Goal: Feedback & Contribution: Leave review/rating

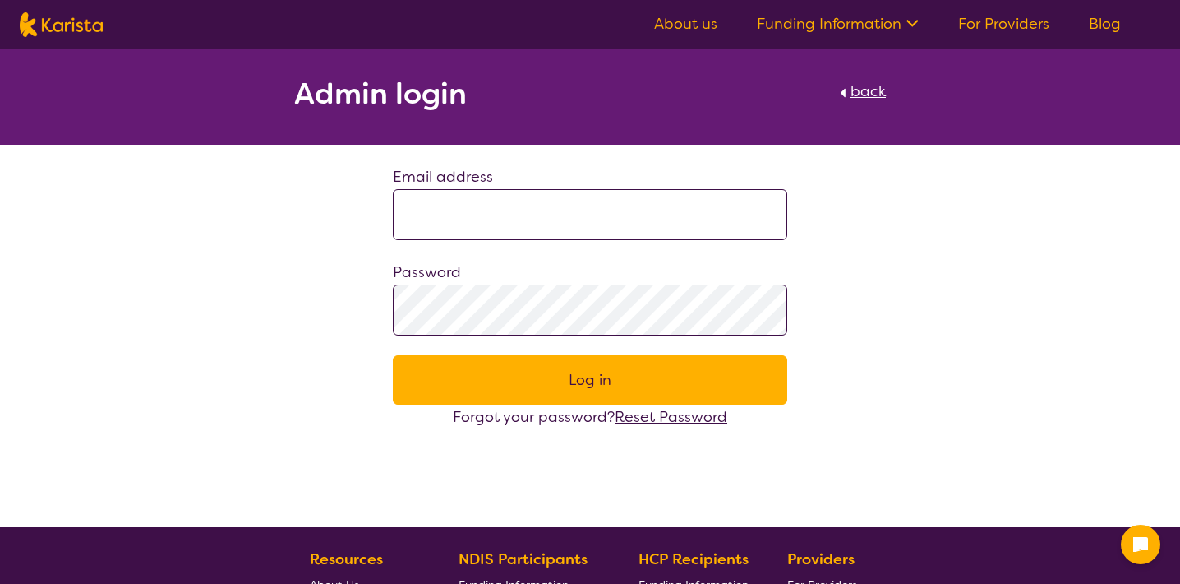
type input "**********"
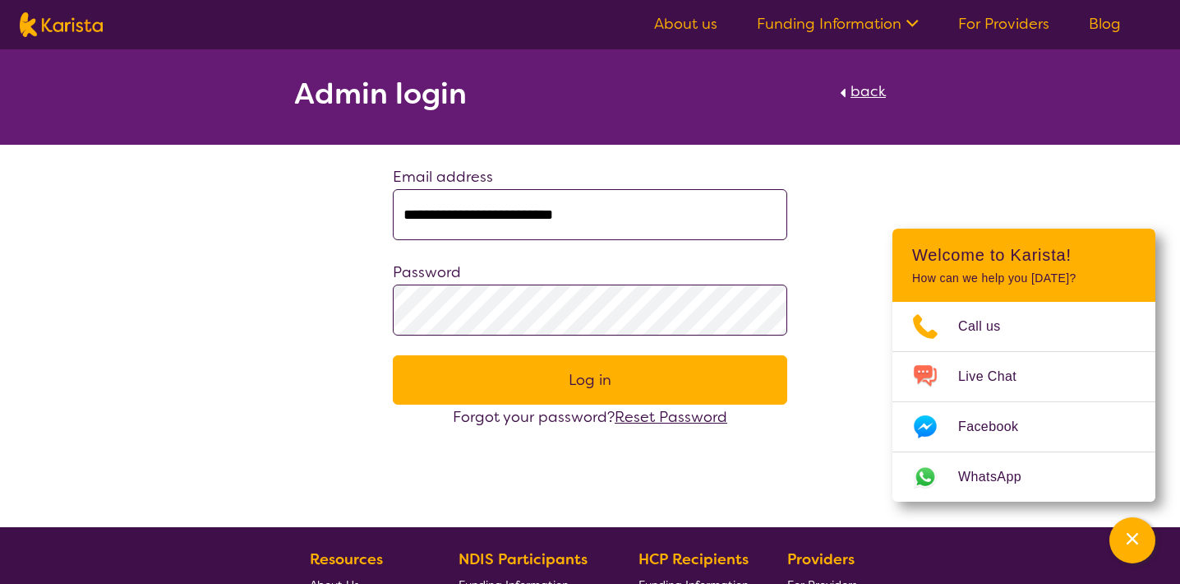
click at [548, 380] on button "Log in" at bounding box center [590, 379] width 395 height 49
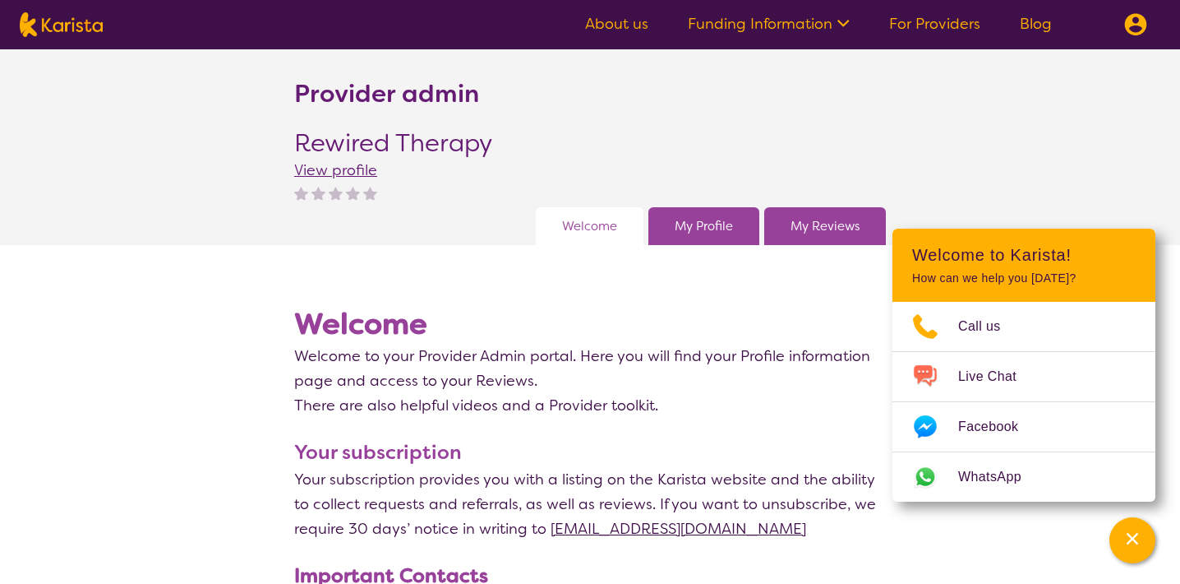
click at [824, 227] on link "My Reviews" at bounding box center [825, 226] width 69 height 25
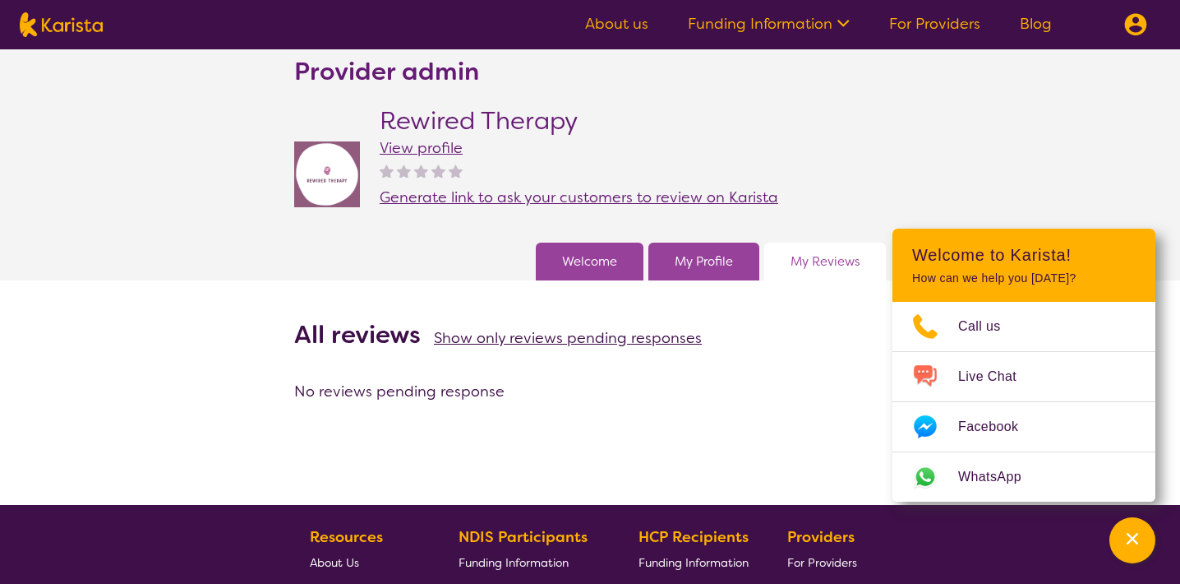
scroll to position [23, 0]
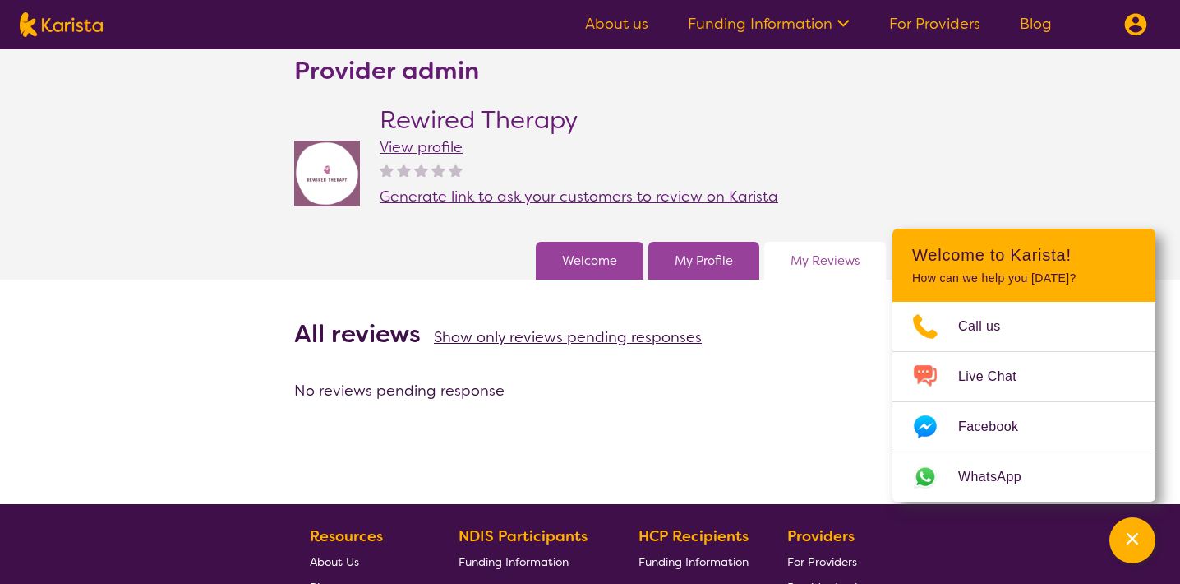
click at [622, 195] on span "Generate link to ask your customers to review on Karista" at bounding box center [579, 197] width 399 height 20
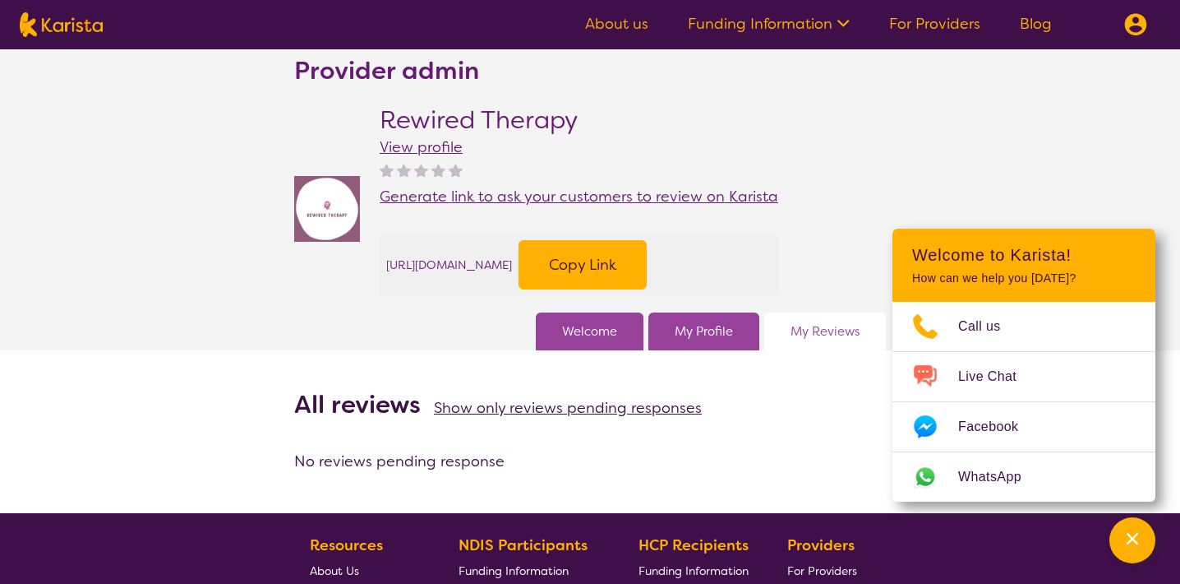
click at [647, 259] on button "Copy Link" at bounding box center [583, 264] width 128 height 49
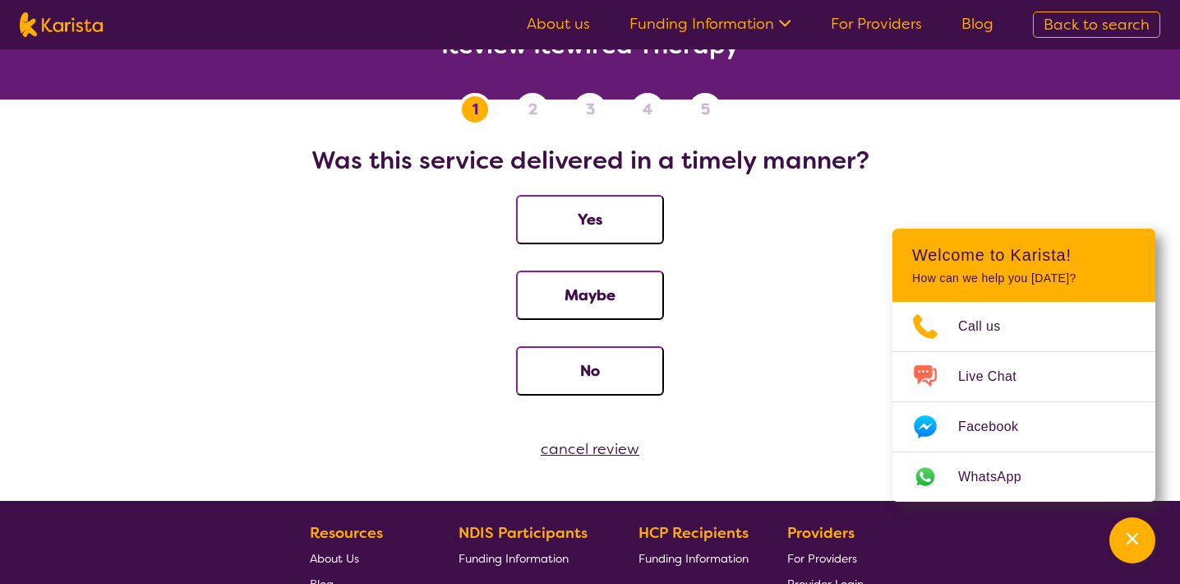
scroll to position [37, 0]
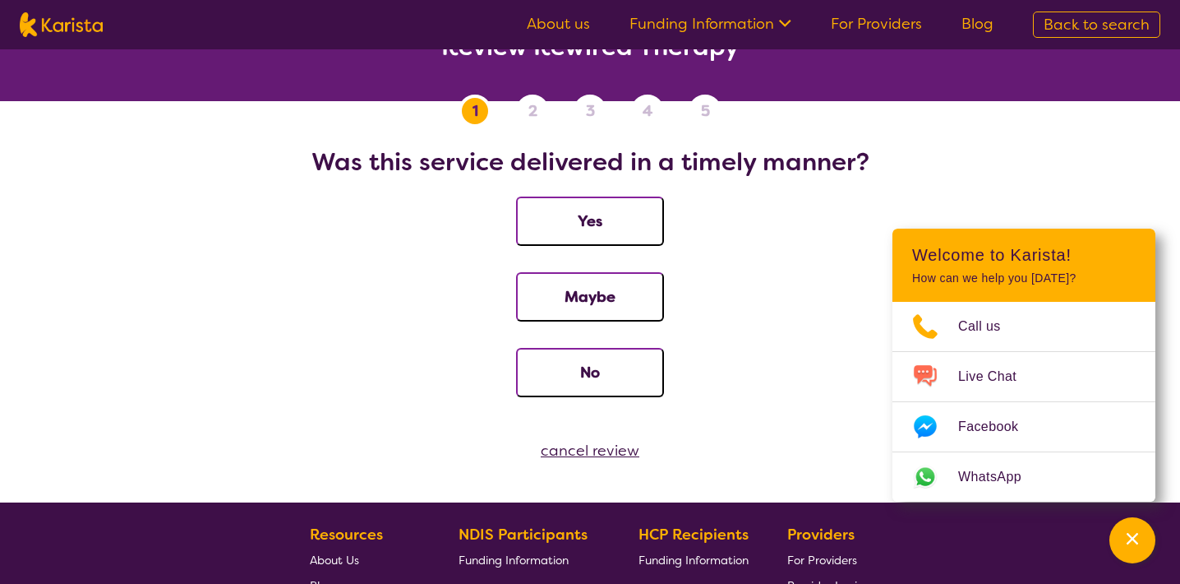
click at [607, 210] on button "Yes" at bounding box center [590, 220] width 148 height 49
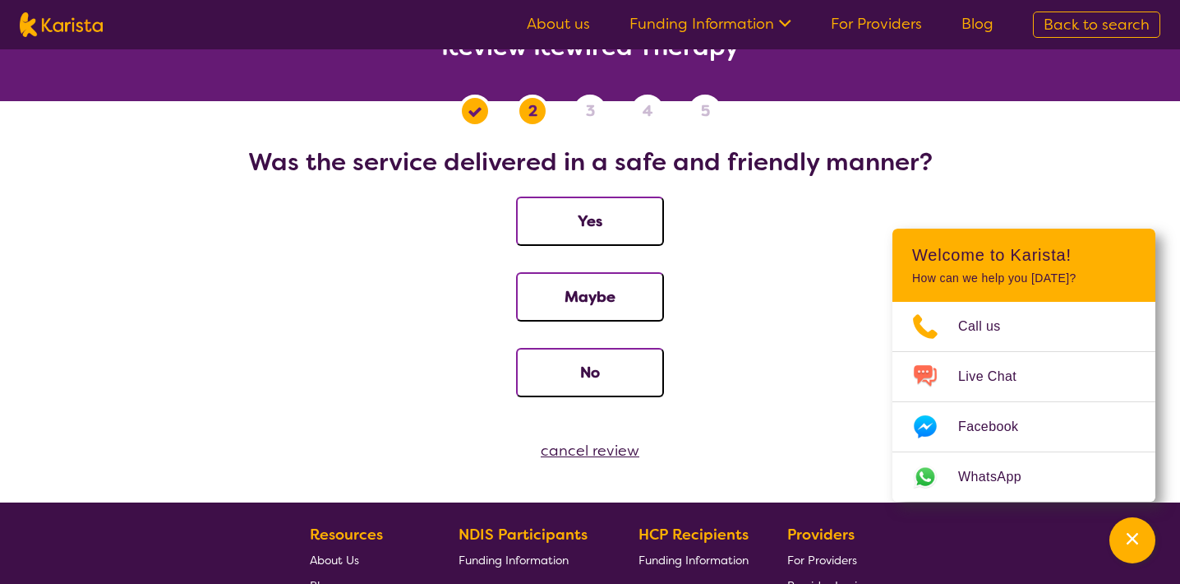
click at [607, 225] on button "Yes" at bounding box center [590, 220] width 148 height 49
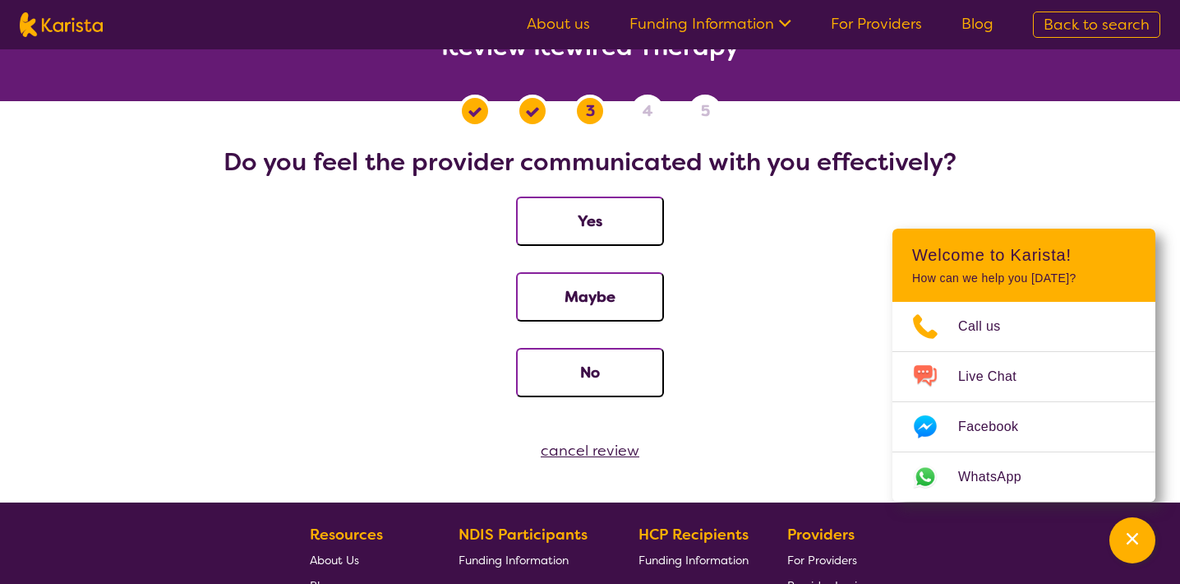
click at [598, 237] on button "Yes" at bounding box center [590, 220] width 148 height 49
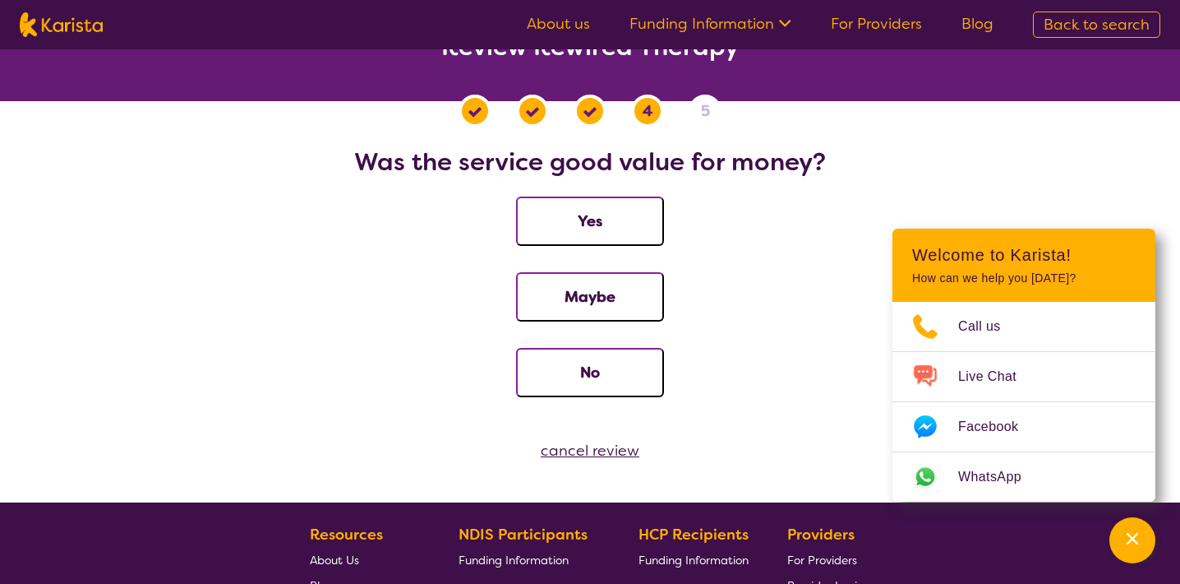
click at [600, 226] on button "Yes" at bounding box center [590, 220] width 148 height 49
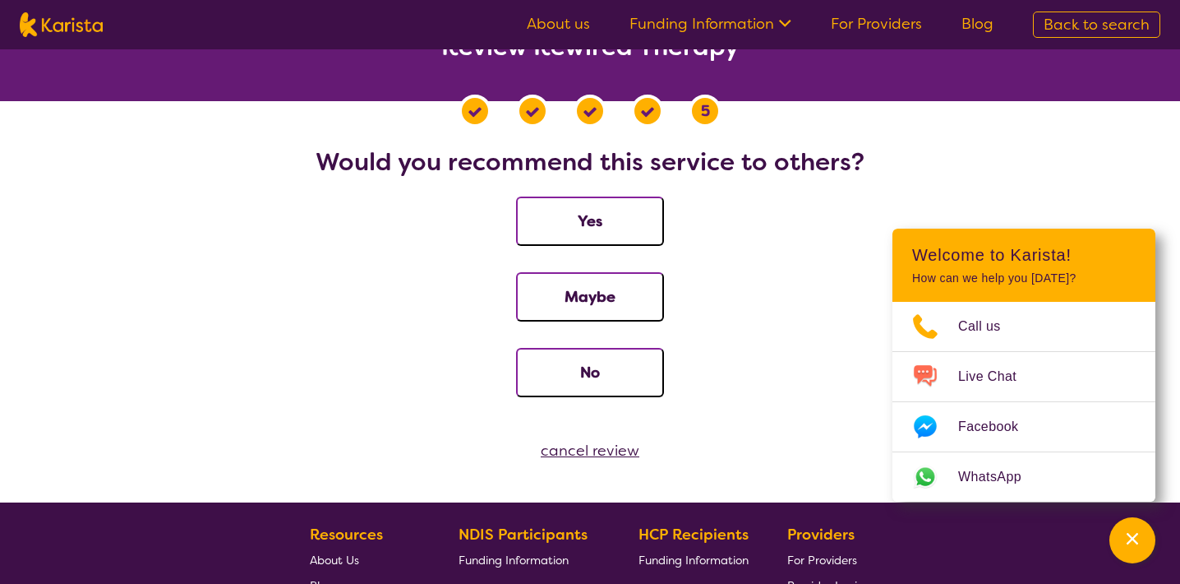
click at [617, 229] on button "Yes" at bounding box center [590, 220] width 148 height 49
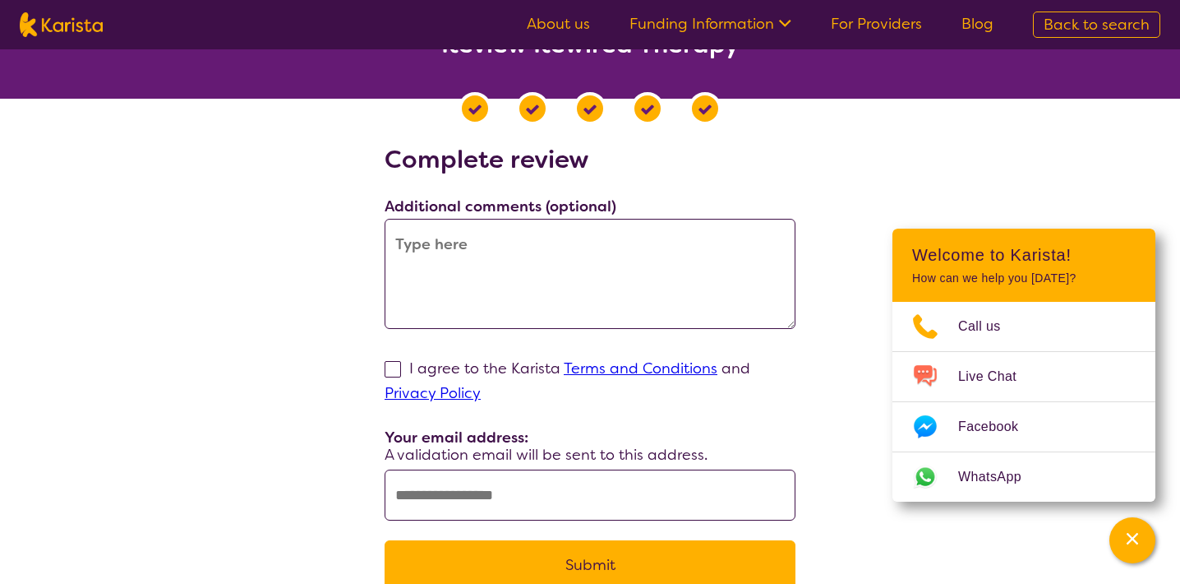
scroll to position [36, 0]
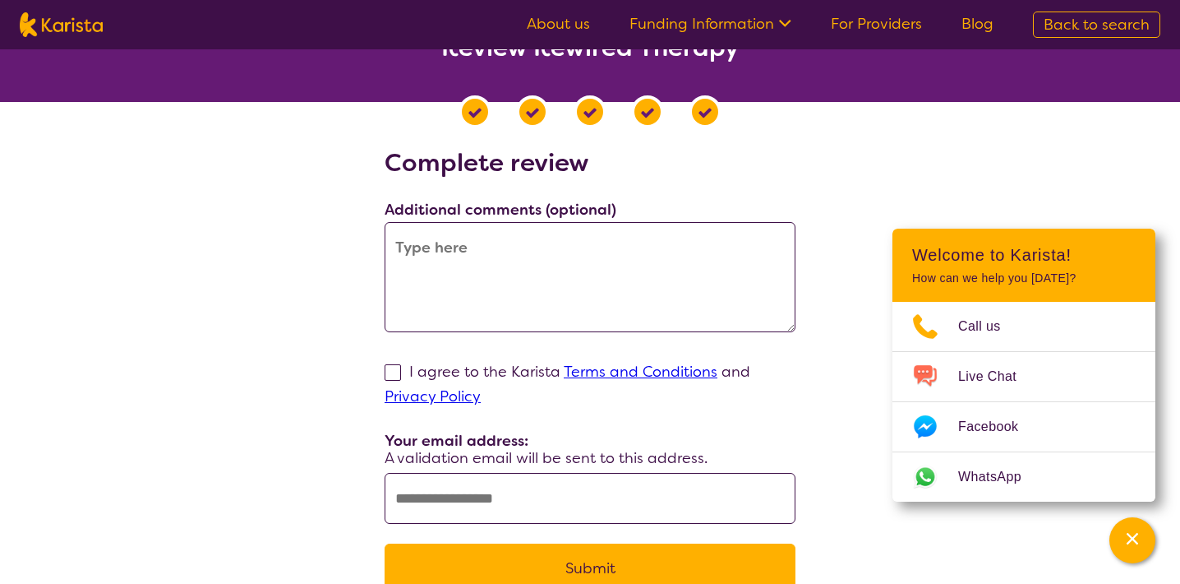
click at [603, 284] on textarea at bounding box center [590, 277] width 411 height 110
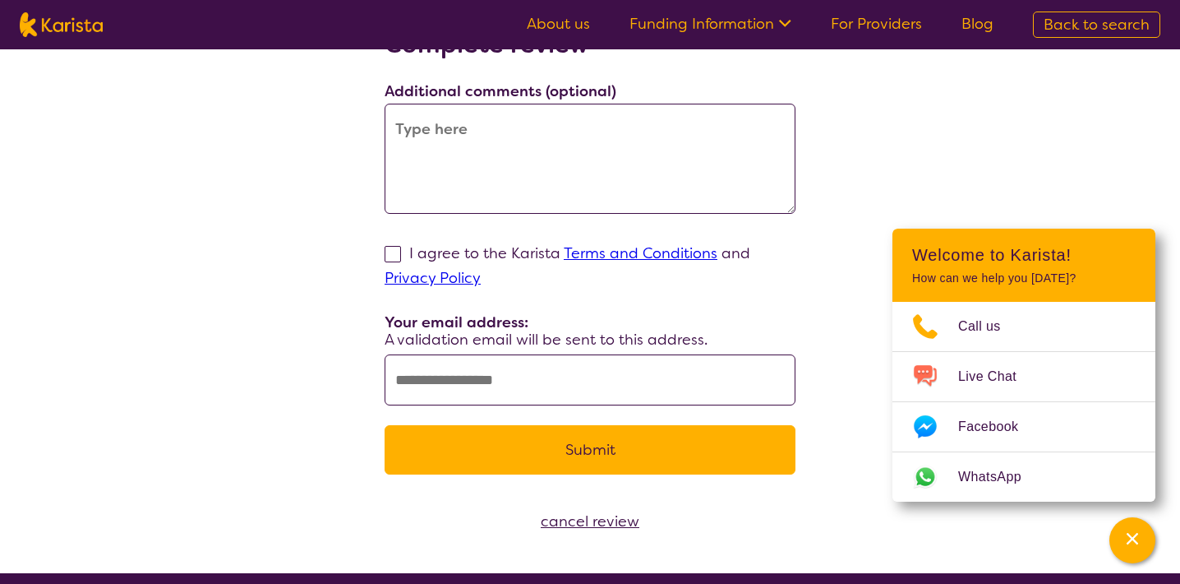
scroll to position [144, 0]
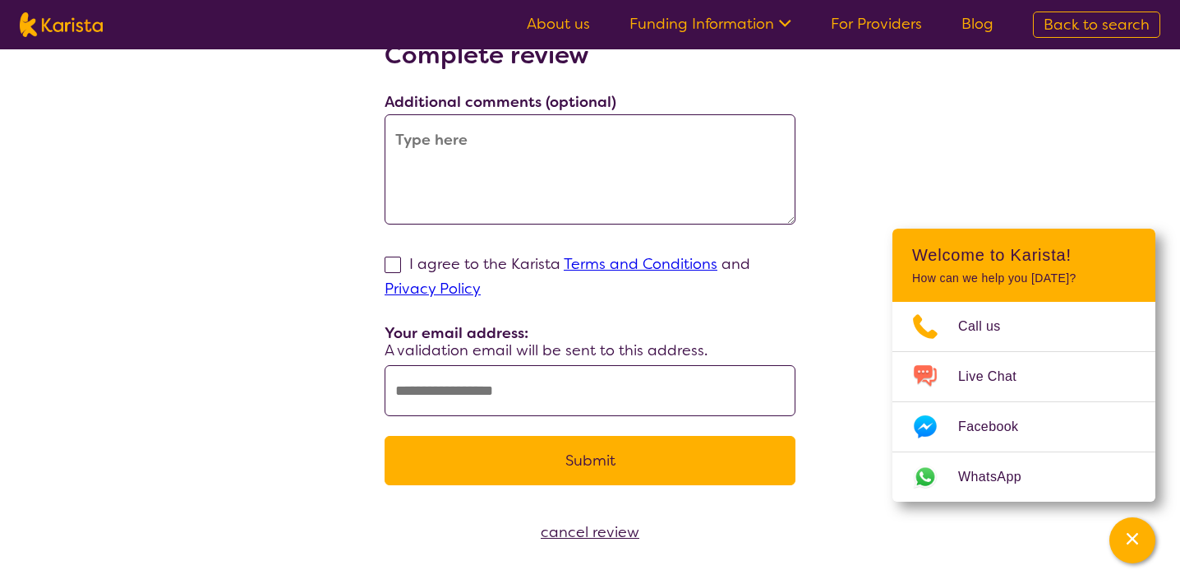
click at [204, 283] on div "Complete review Additional comments (optional) I agree to the Karista Terms and…" at bounding box center [590, 272] width 1141 height 464
